Goal: Task Accomplishment & Management: Manage account settings

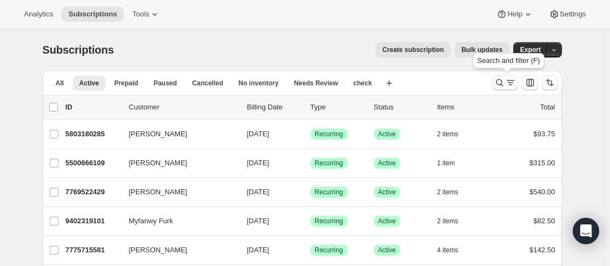
click at [505, 80] on icon "Search and filter results" at bounding box center [499, 82] width 11 height 11
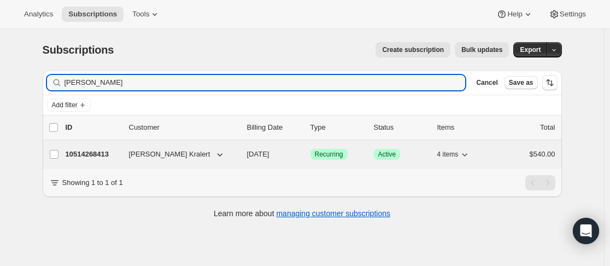
type input "[PERSON_NAME]"
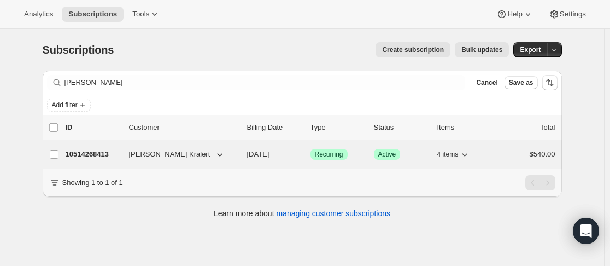
click at [124, 148] on div "10514268413 [PERSON_NAME] [DATE] Success Recurring Success Active 4 items $540.…" at bounding box center [311, 154] width 490 height 15
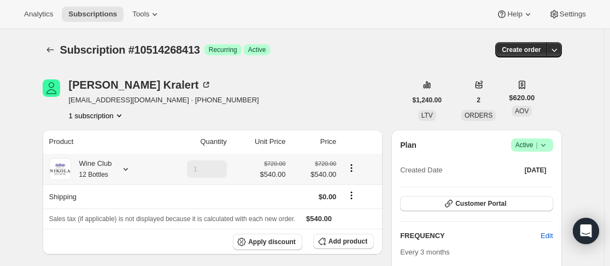
click at [126, 170] on icon at bounding box center [125, 168] width 11 height 11
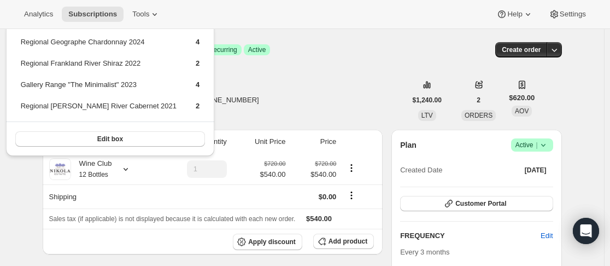
click at [232, 93] on div "[PERSON_NAME] [EMAIL_ADDRESS][DOMAIN_NAME] · [PHONE_NUMBER] 1 subscription" at bounding box center [225, 100] width 364 height 42
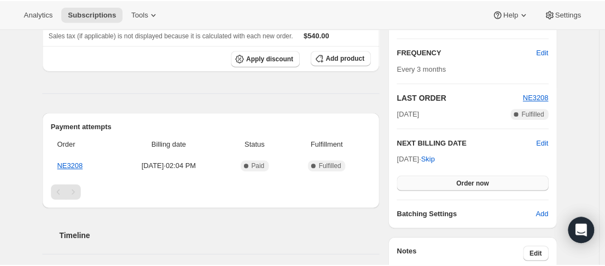
scroll to position [219, 0]
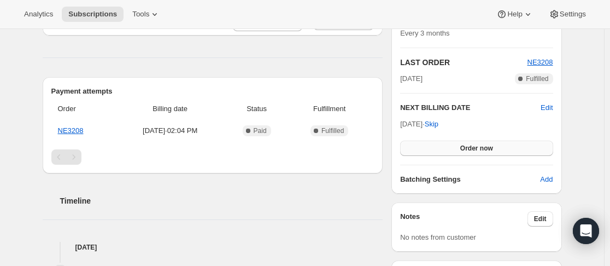
click at [491, 152] on button "Order now" at bounding box center [476, 147] width 153 height 15
click at [491, 151] on span "Click to confirm" at bounding box center [477, 148] width 50 height 9
